Goal: Information Seeking & Learning: Find specific fact

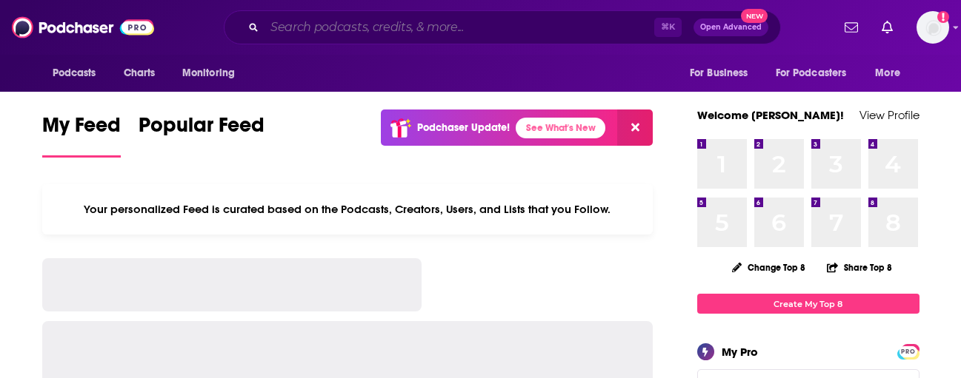
click at [441, 27] on input "Search podcasts, credits, & more..." at bounding box center [459, 28] width 390 height 24
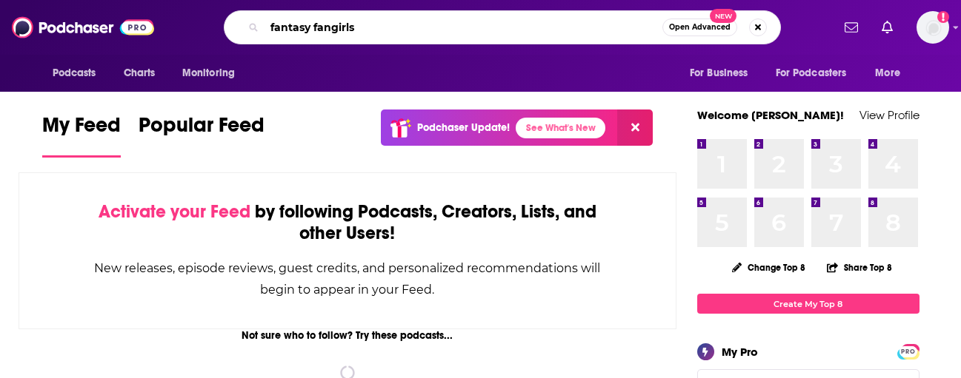
type input "fantasy fangirls"
